Goal: Task Accomplishment & Management: Manage account settings

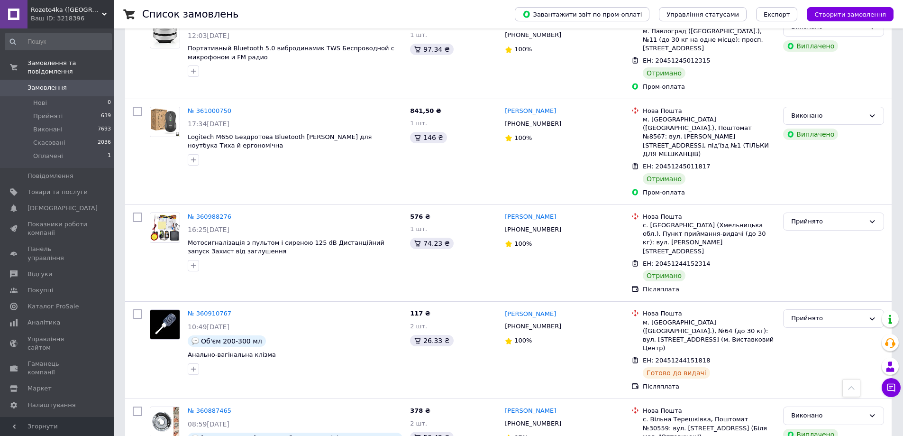
scroll to position [1385, 0]
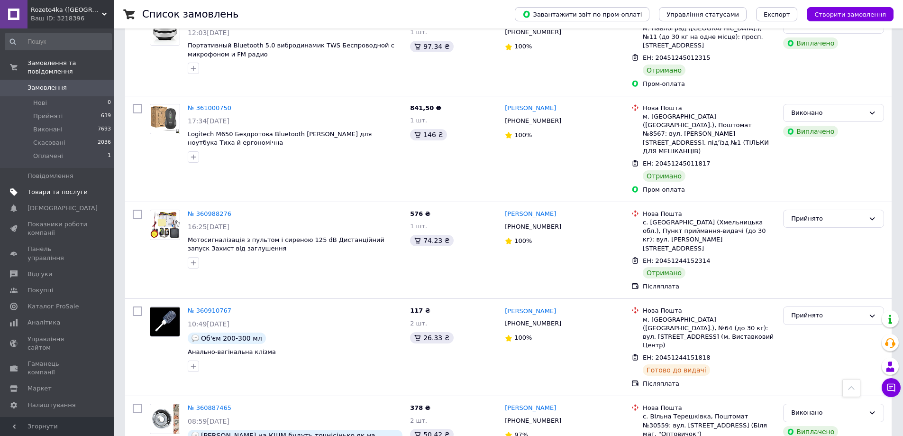
click at [64, 189] on link "Товари та послуги" at bounding box center [58, 192] width 117 height 16
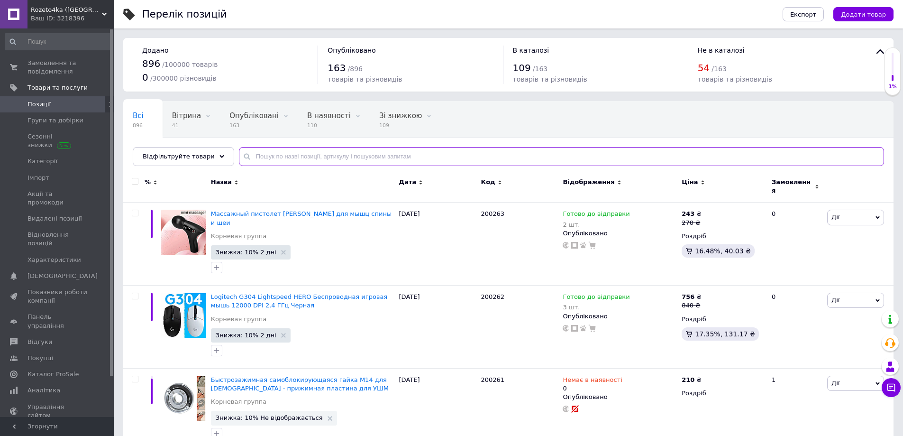
click at [322, 156] on input "text" at bounding box center [561, 156] width 645 height 19
paste input "100-952"
type input "100-952"
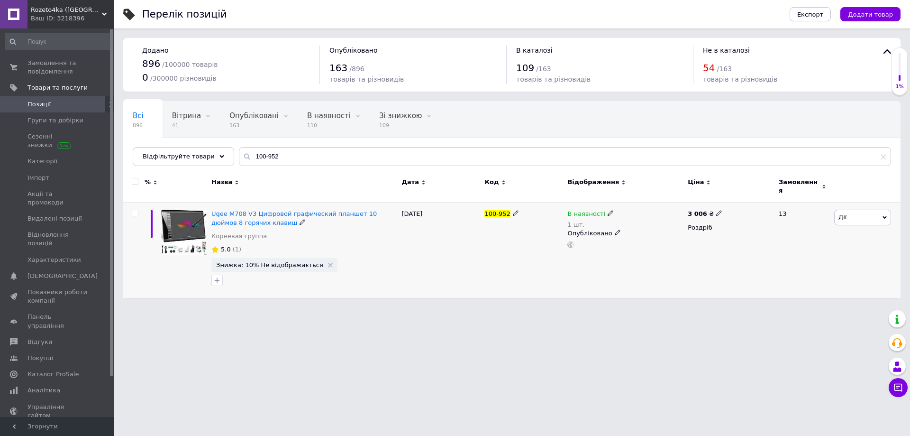
click at [608, 210] on use at bounding box center [610, 212] width 5 height 5
drag, startPoint x: 626, startPoint y: 246, endPoint x: 615, endPoint y: 248, distance: 10.8
click at [626, 246] on li "Готово до відправки" at bounding box center [662, 252] width 90 height 13
click at [448, 274] on div "[DATE]" at bounding box center [440, 249] width 83 height 95
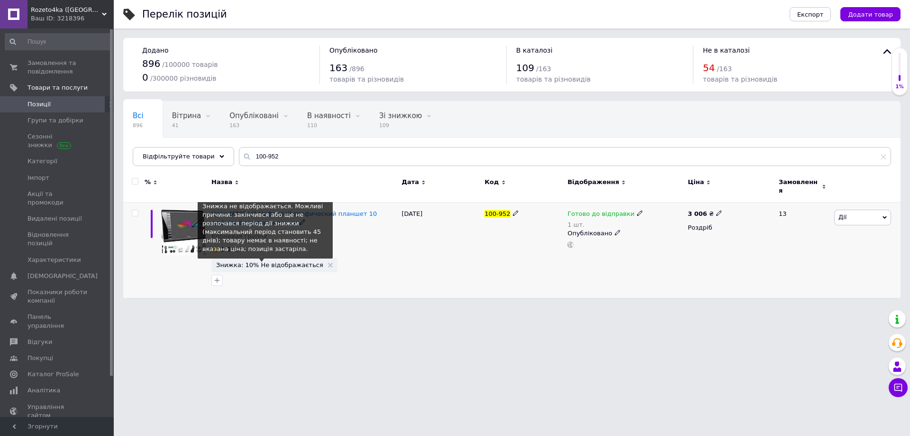
click at [269, 262] on span "Знижка: 10% Не відображається" at bounding box center [269, 265] width 107 height 6
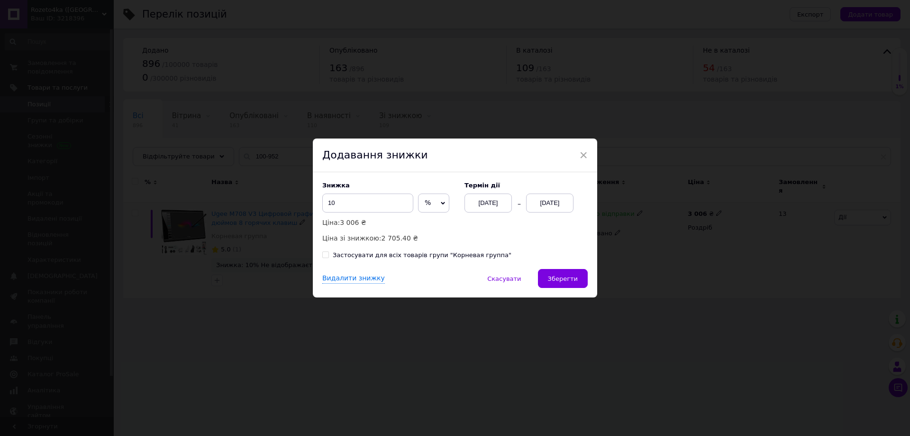
click at [558, 198] on div "[DATE]" at bounding box center [549, 202] width 47 height 19
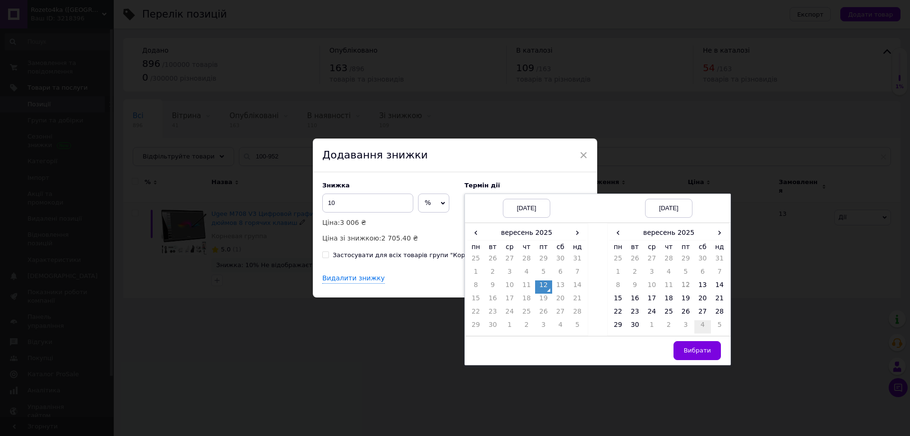
drag, startPoint x: 718, startPoint y: 285, endPoint x: 709, endPoint y: 333, distance: 49.2
click at [718, 285] on td "14" at bounding box center [719, 286] width 17 height 13
click at [705, 353] on span "Вибрати" at bounding box center [697, 350] width 27 height 7
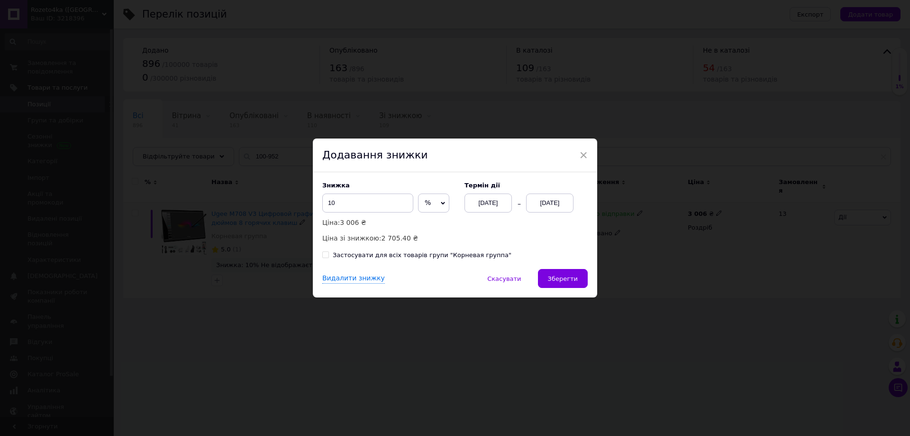
click at [562, 288] on button "Зберегти" at bounding box center [563, 278] width 50 height 19
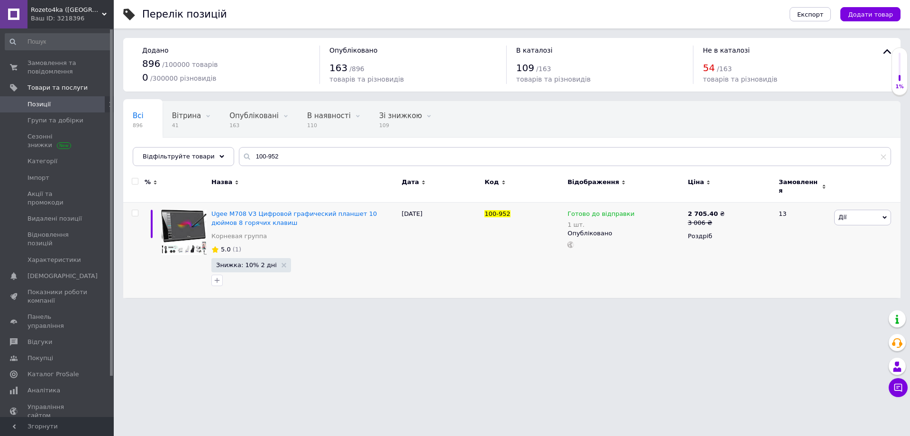
click at [48, 103] on span "Позиції" at bounding box center [38, 104] width 23 height 9
